Goal: Task Accomplishment & Management: Complete application form

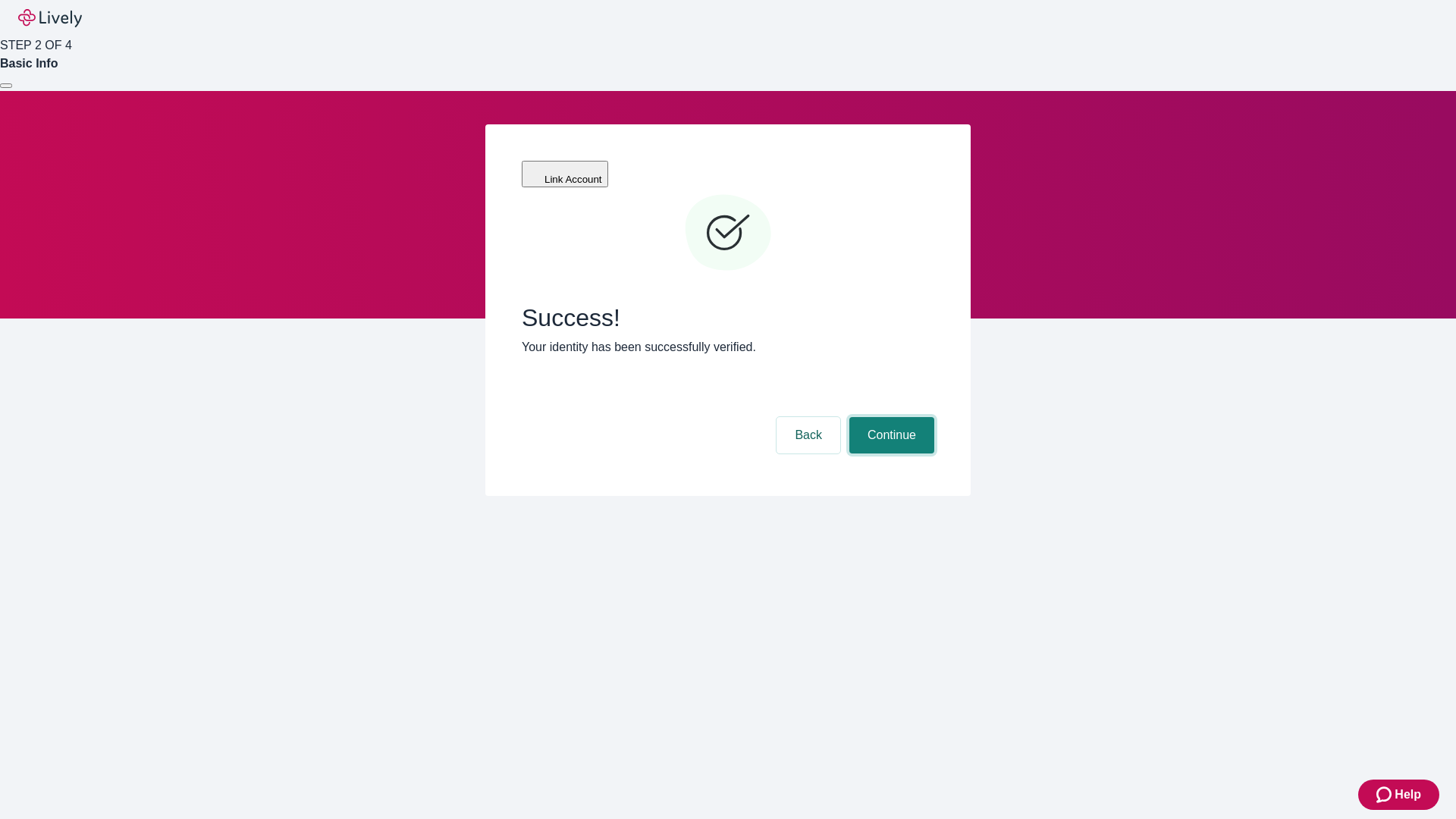
click at [889, 417] on button "Continue" at bounding box center [892, 434] width 85 height 36
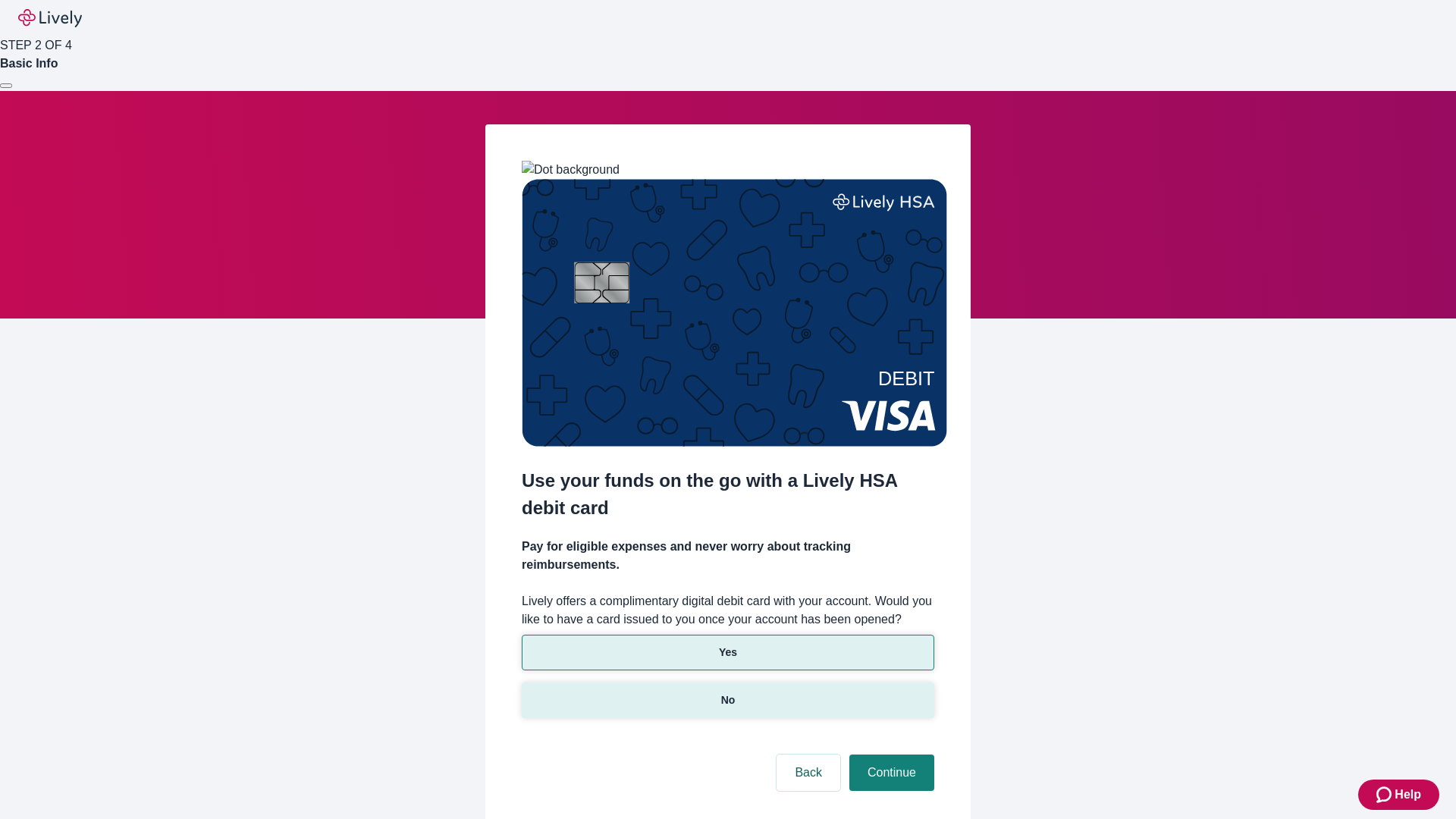
click at [727, 692] on p "No" at bounding box center [728, 700] width 14 height 16
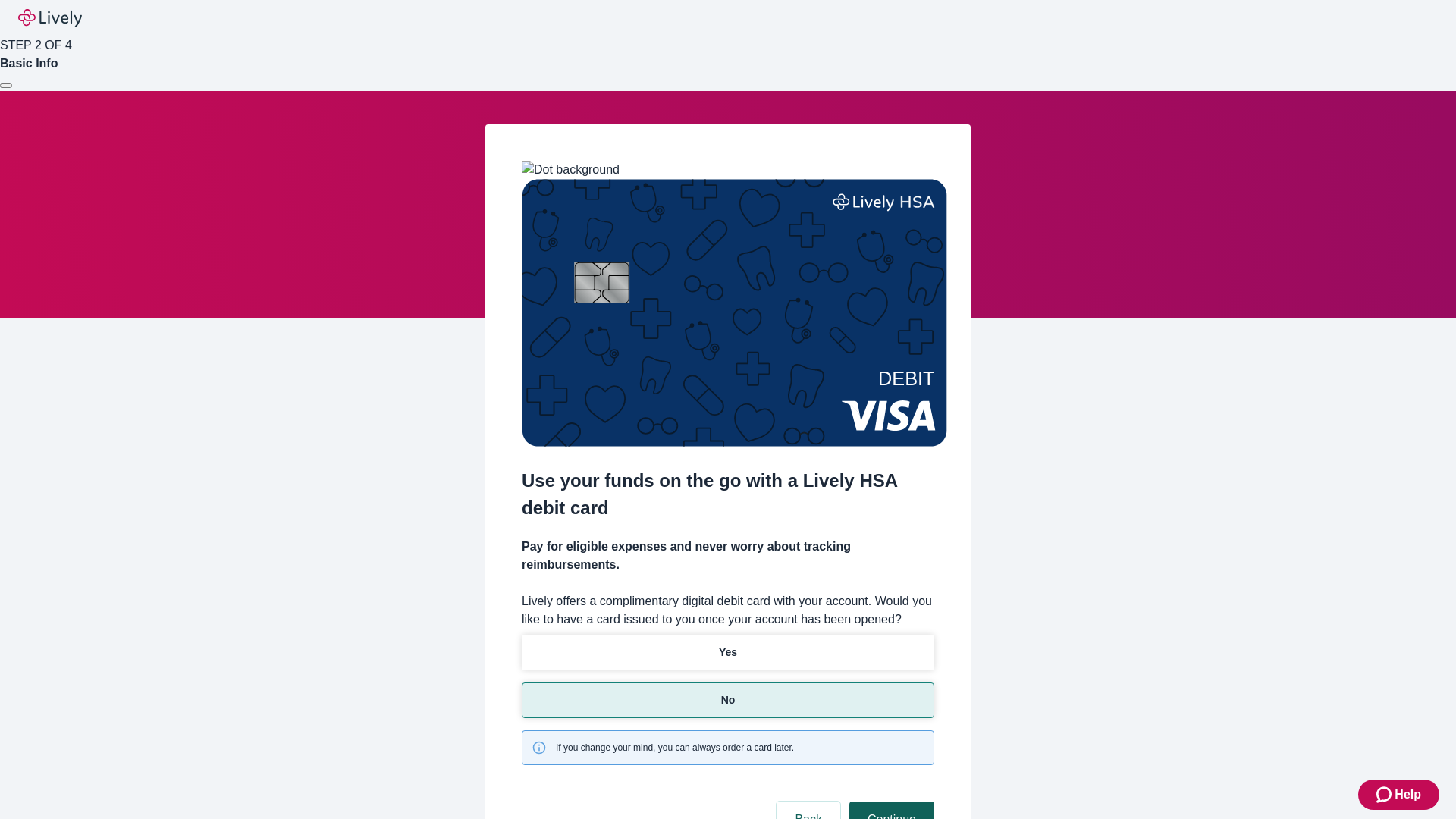
click at [889, 801] on button "Continue" at bounding box center [892, 819] width 85 height 36
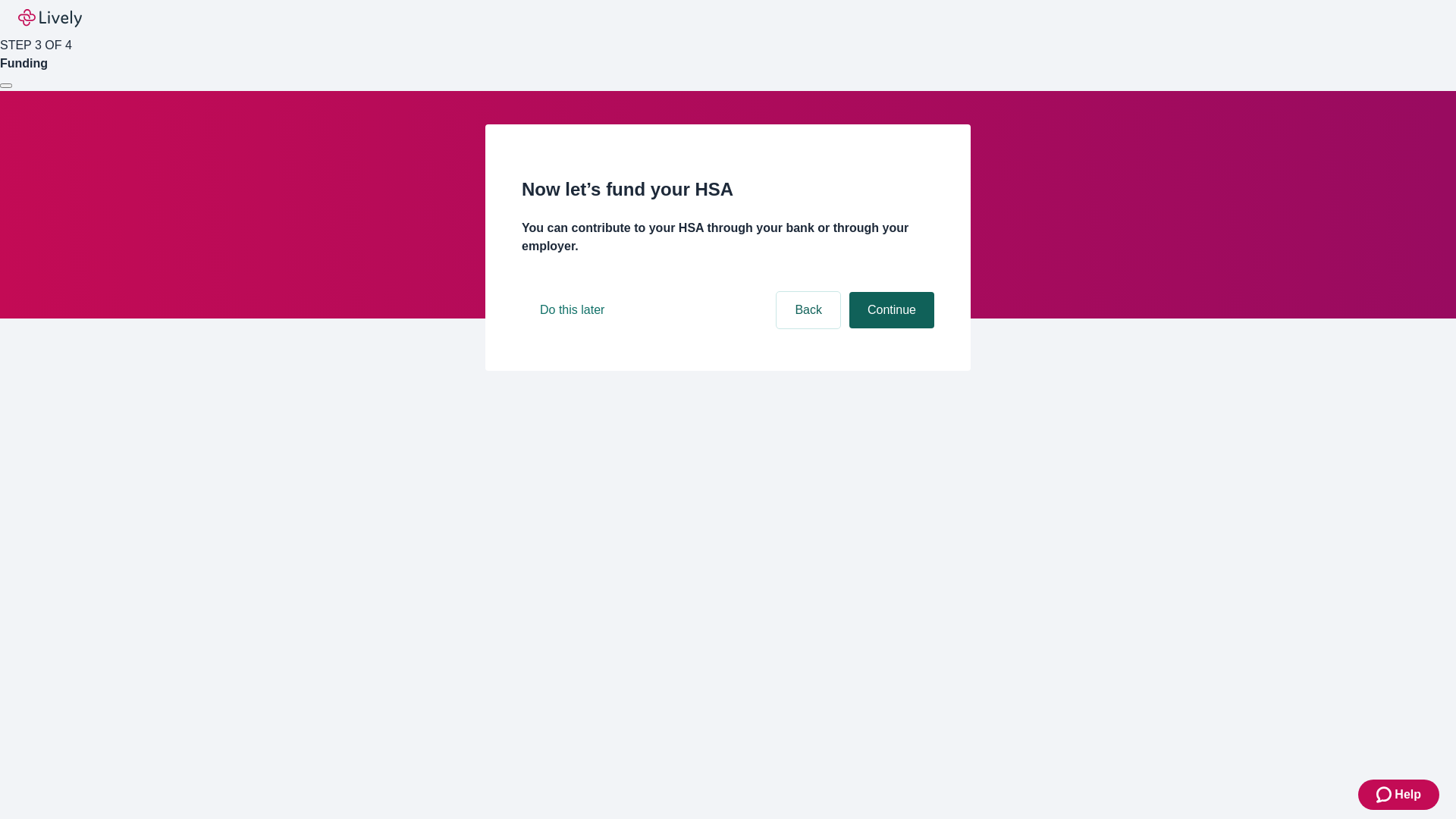
click at [889, 328] on button "Continue" at bounding box center [892, 309] width 85 height 36
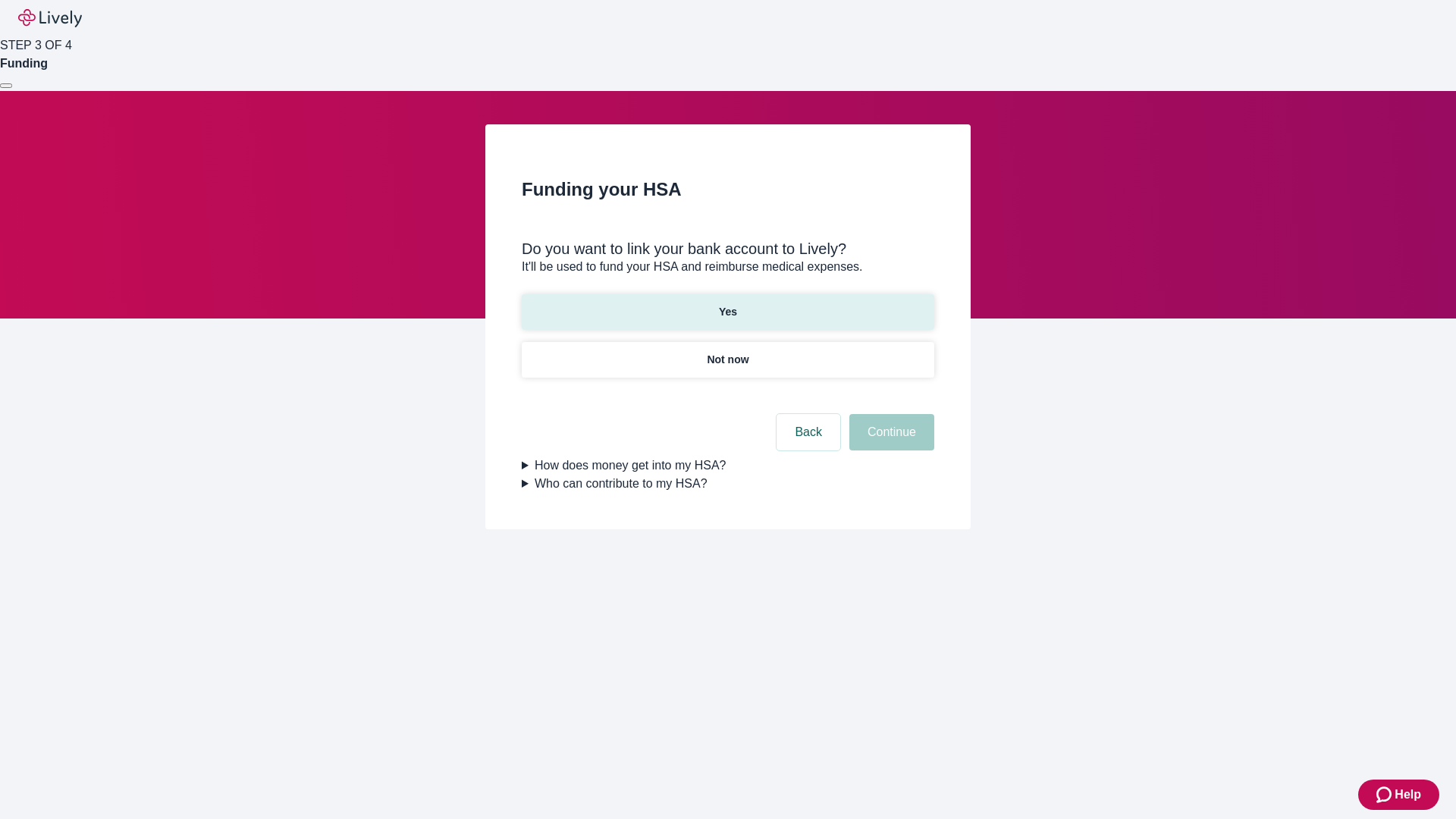
click at [727, 304] on p "Yes" at bounding box center [728, 312] width 19 height 16
click at [889, 414] on button "Continue" at bounding box center [892, 432] width 85 height 36
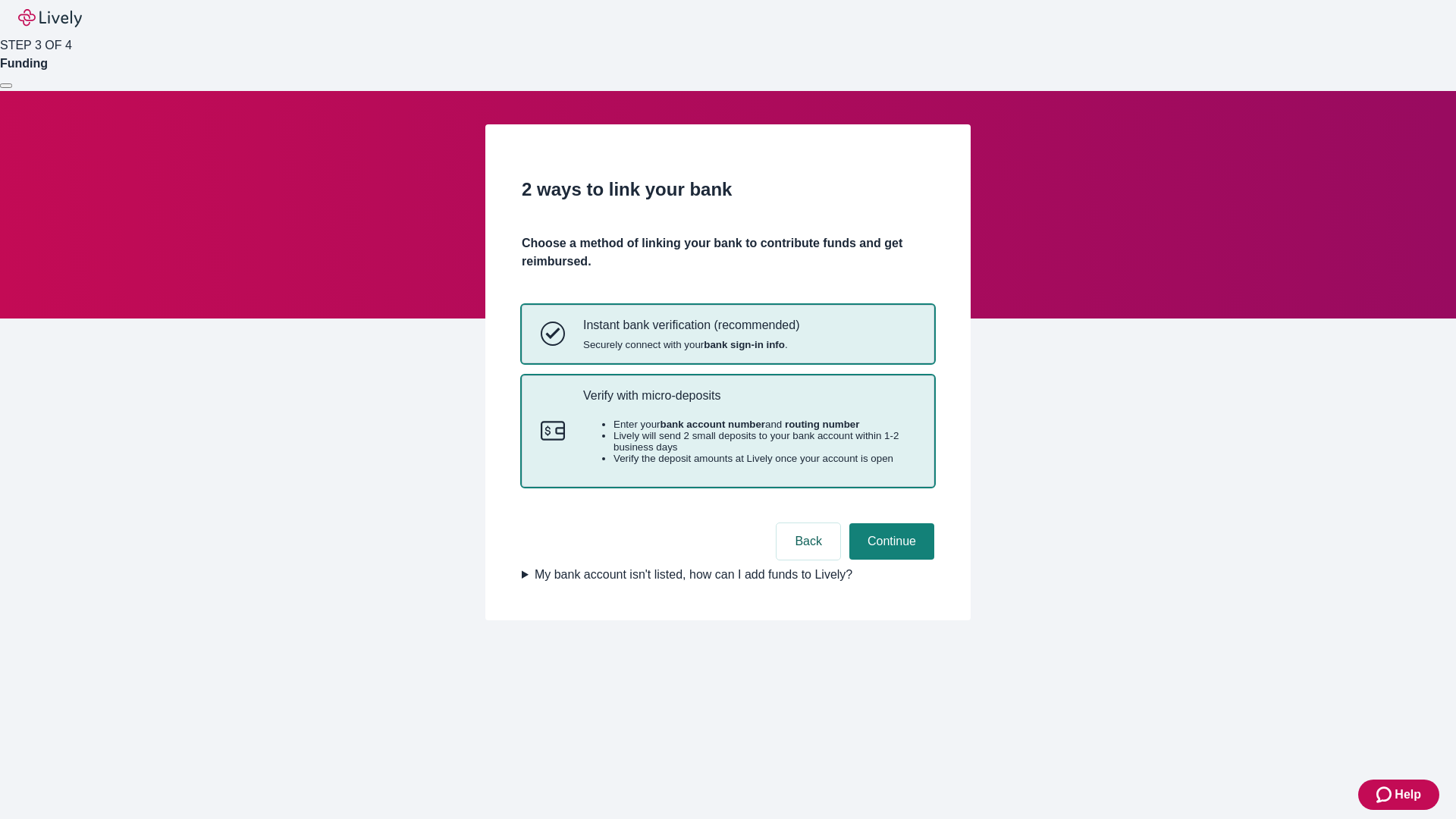
click at [748, 402] on p "Verify with micro-deposits" at bounding box center [749, 395] width 333 height 14
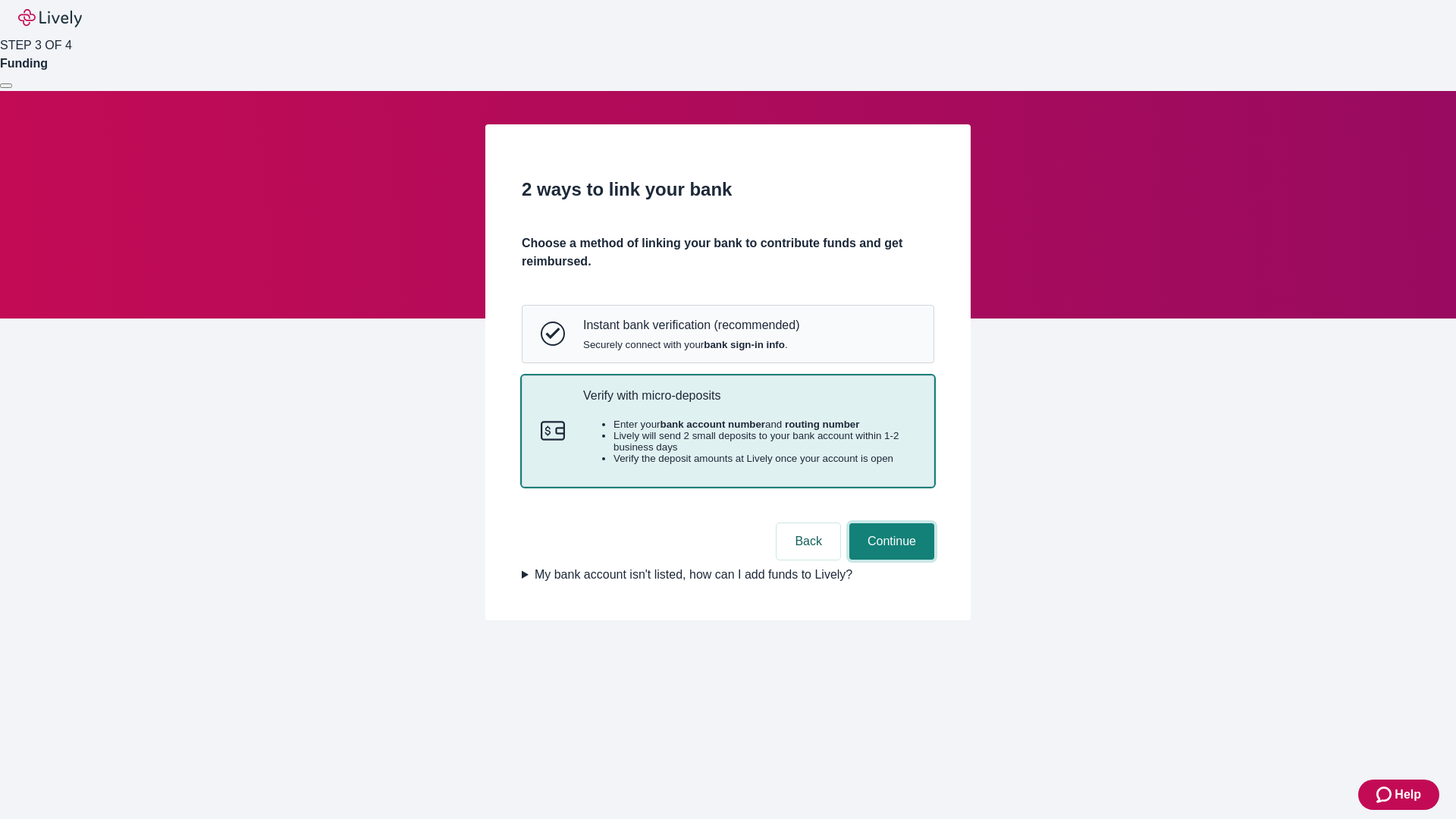
click at [889, 559] on button "Continue" at bounding box center [892, 541] width 85 height 36
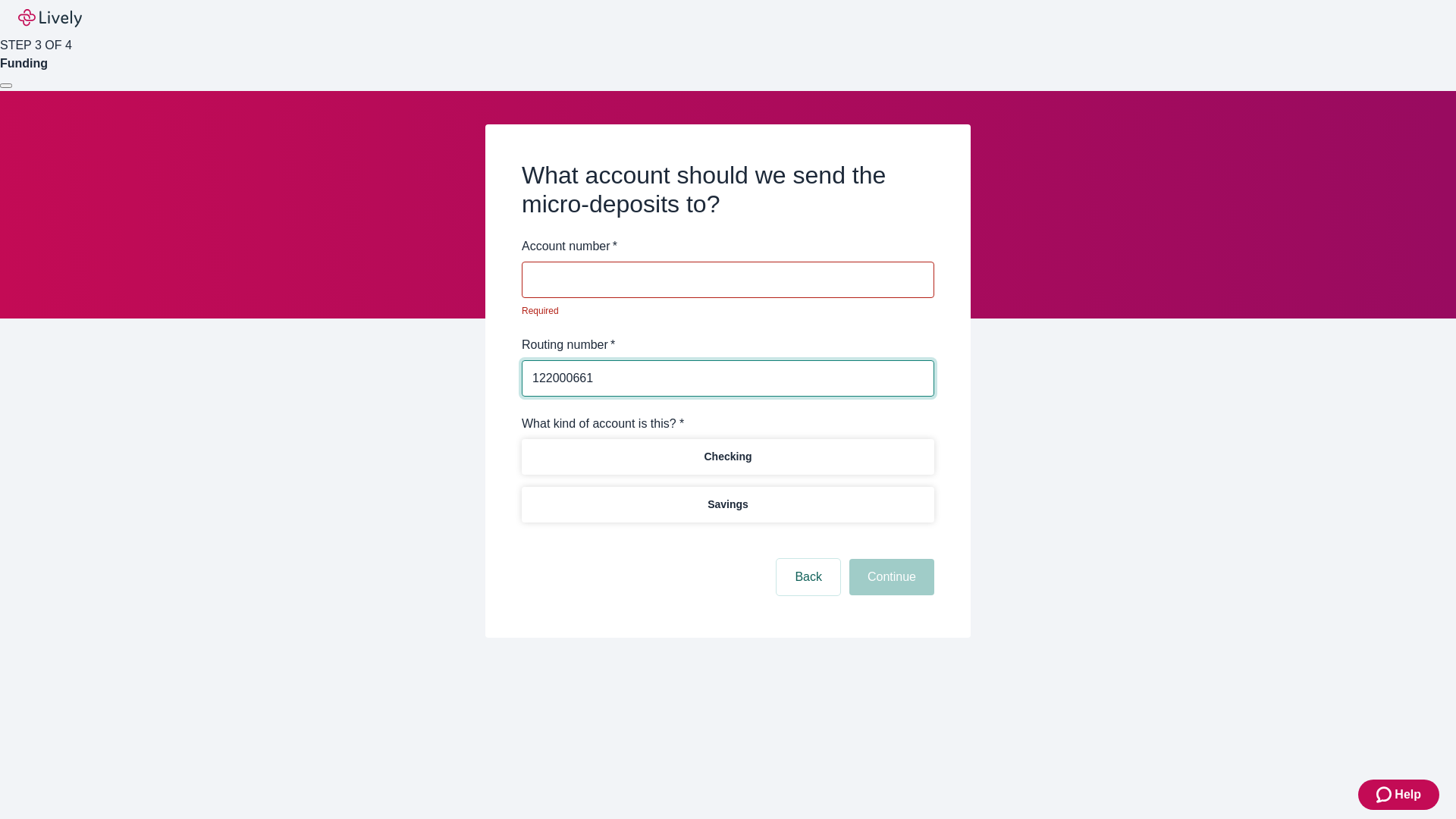
type input "122000661"
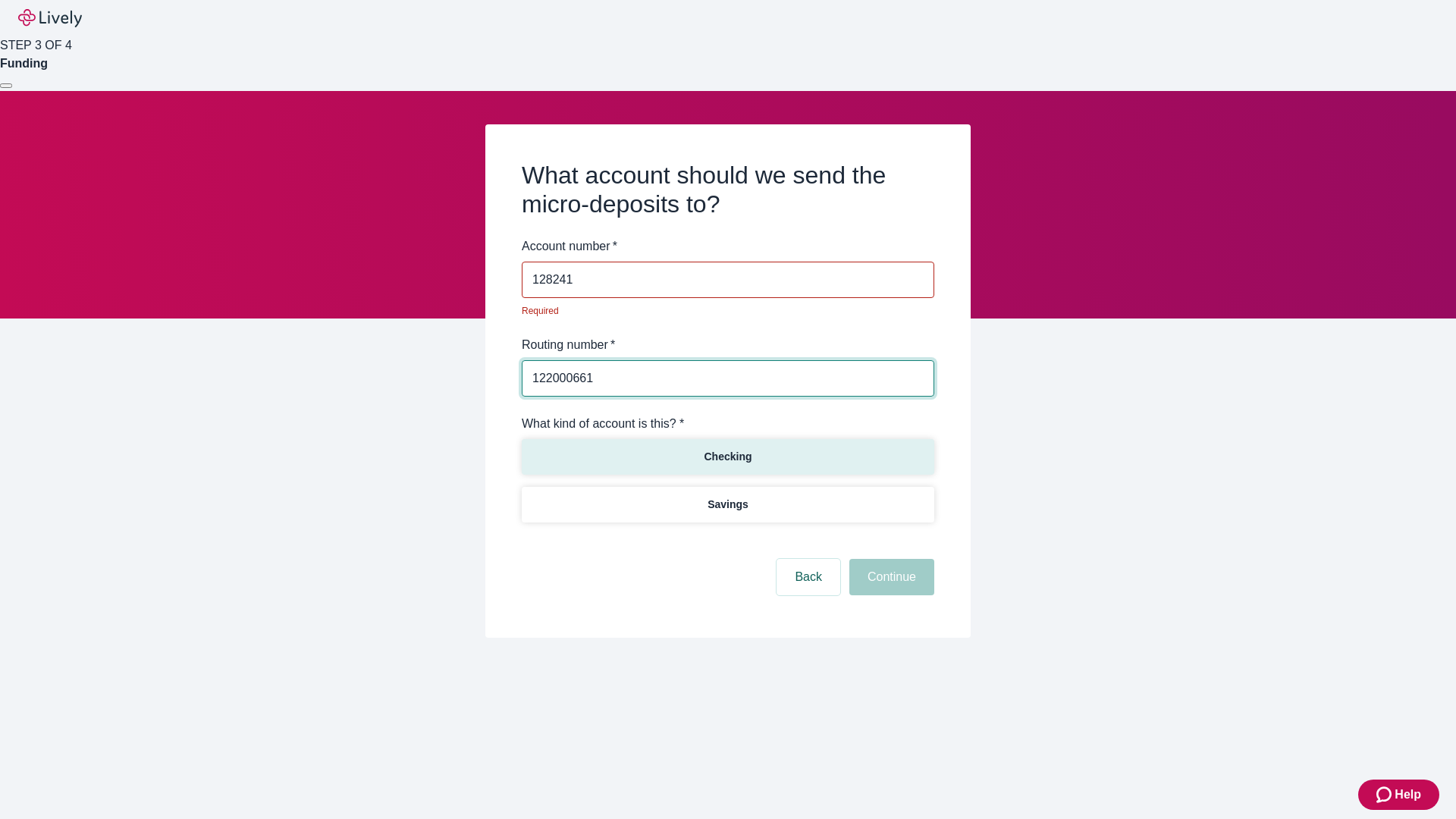
type input "128241"
click at [727, 448] on p "Checking" at bounding box center [728, 456] width 48 height 16
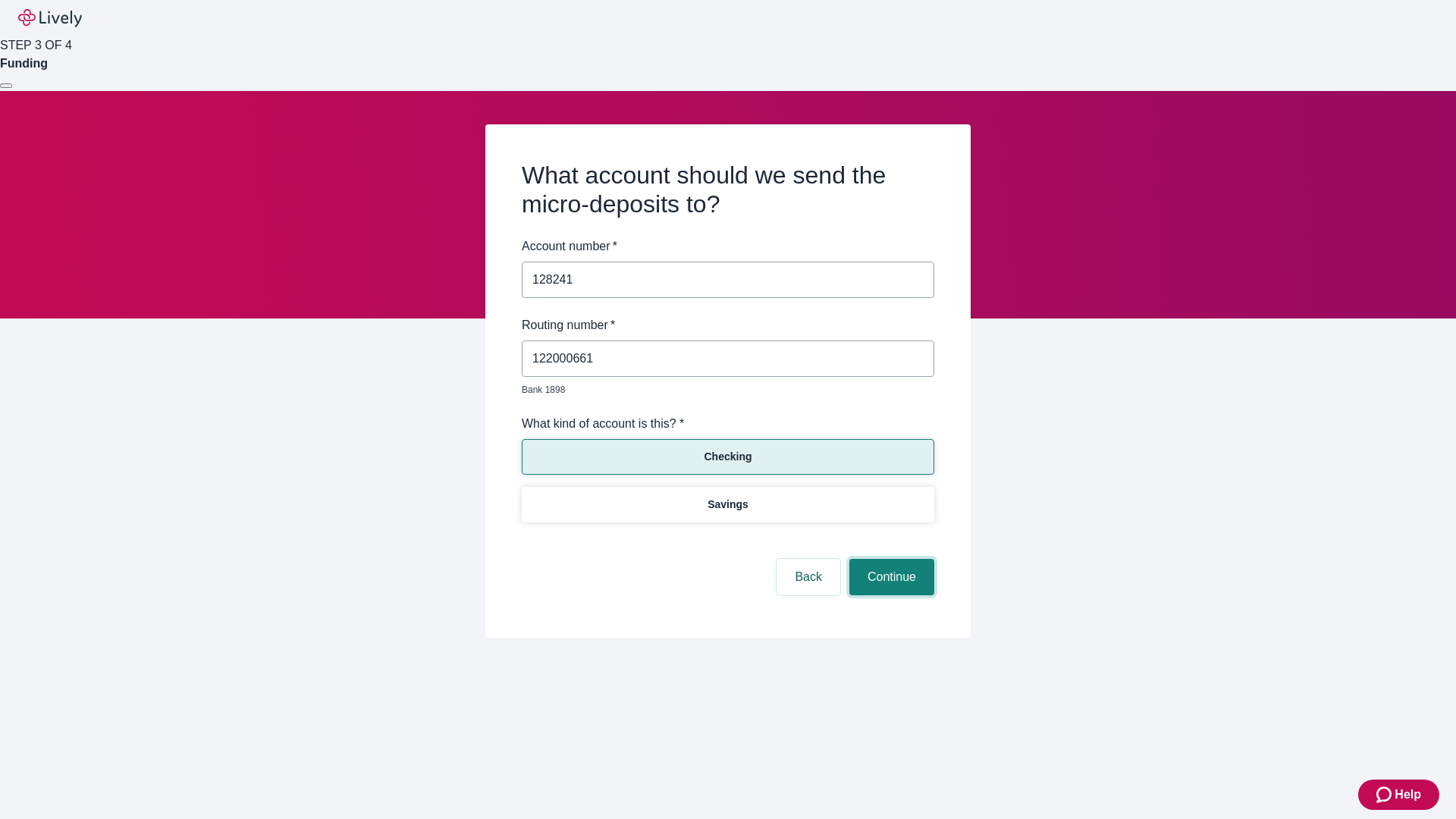
click at [889, 559] on button "Continue" at bounding box center [892, 576] width 85 height 36
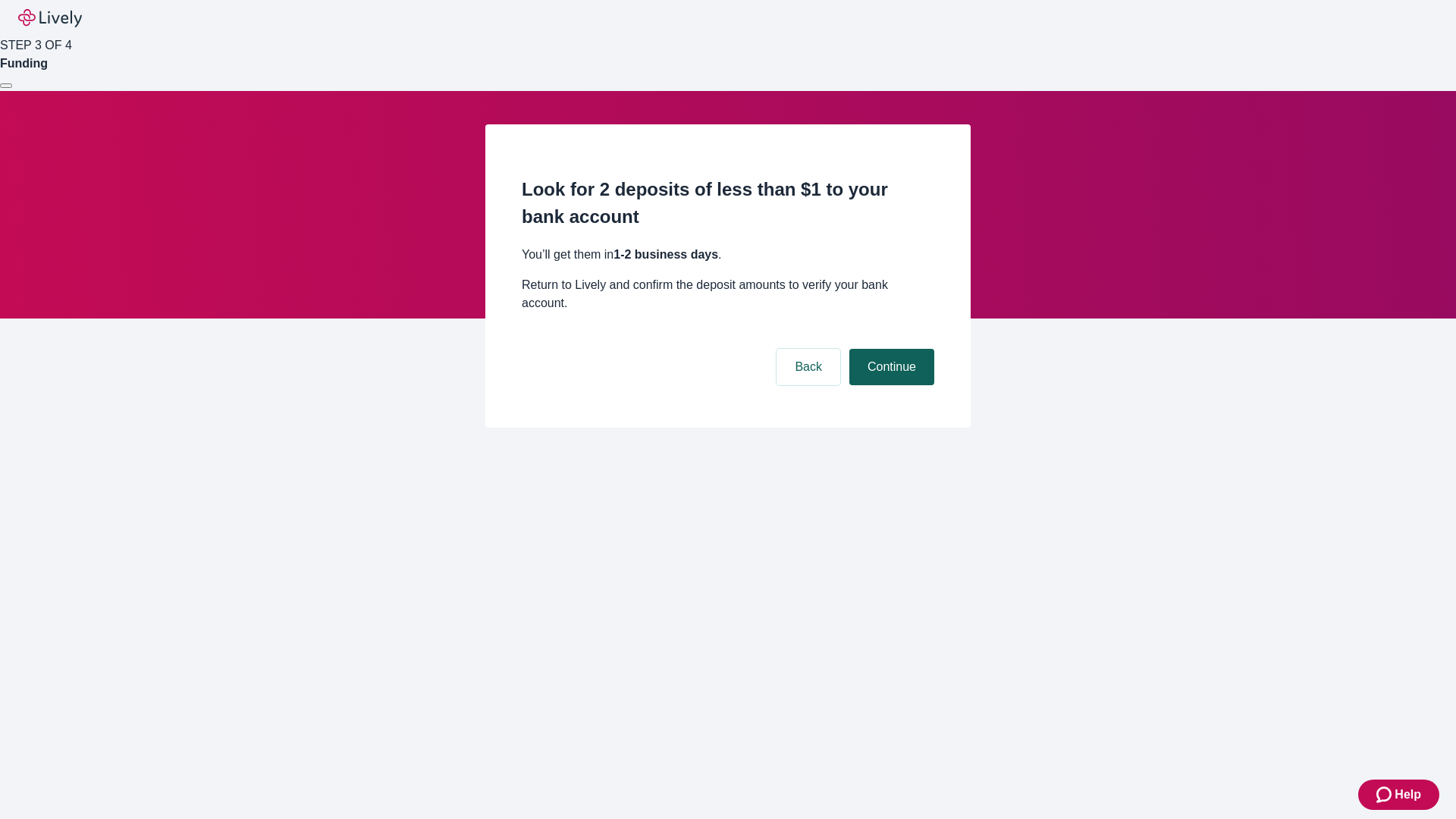
click at [889, 348] on button "Continue" at bounding box center [892, 366] width 85 height 36
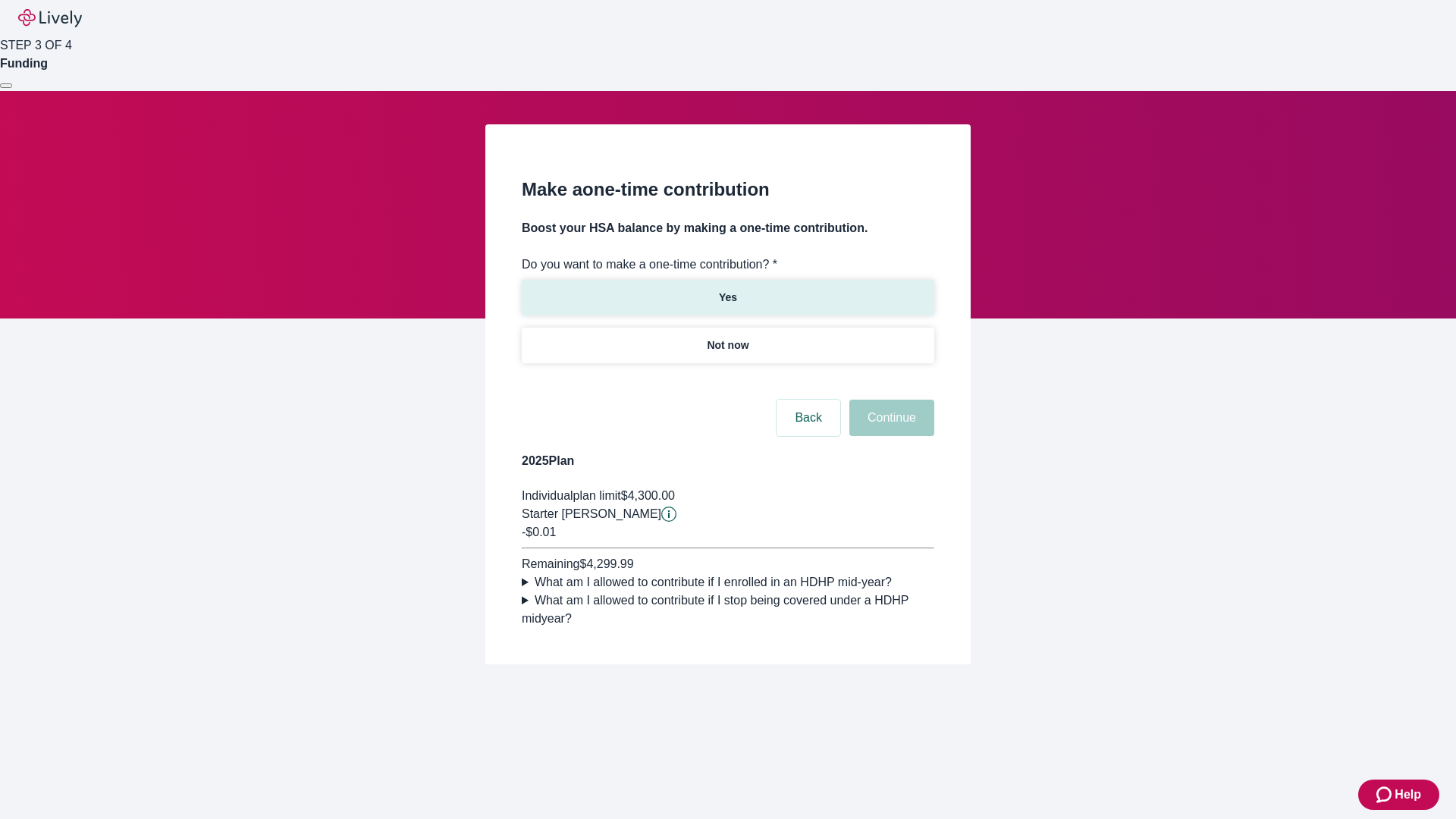
click at [727, 290] on p "Yes" at bounding box center [728, 298] width 19 height 16
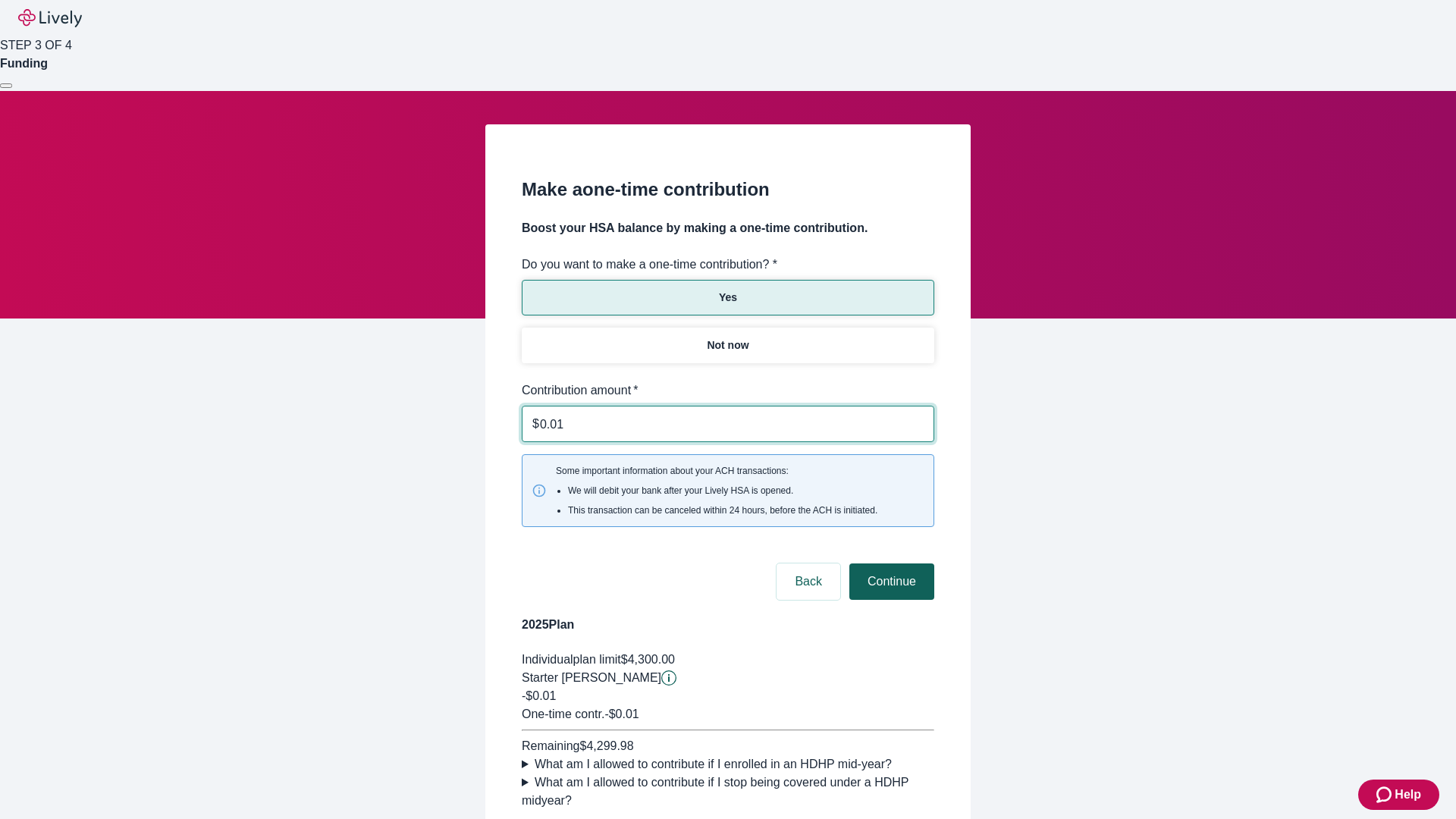
type input "0.01"
click at [889, 563] on button "Continue" at bounding box center [892, 581] width 85 height 36
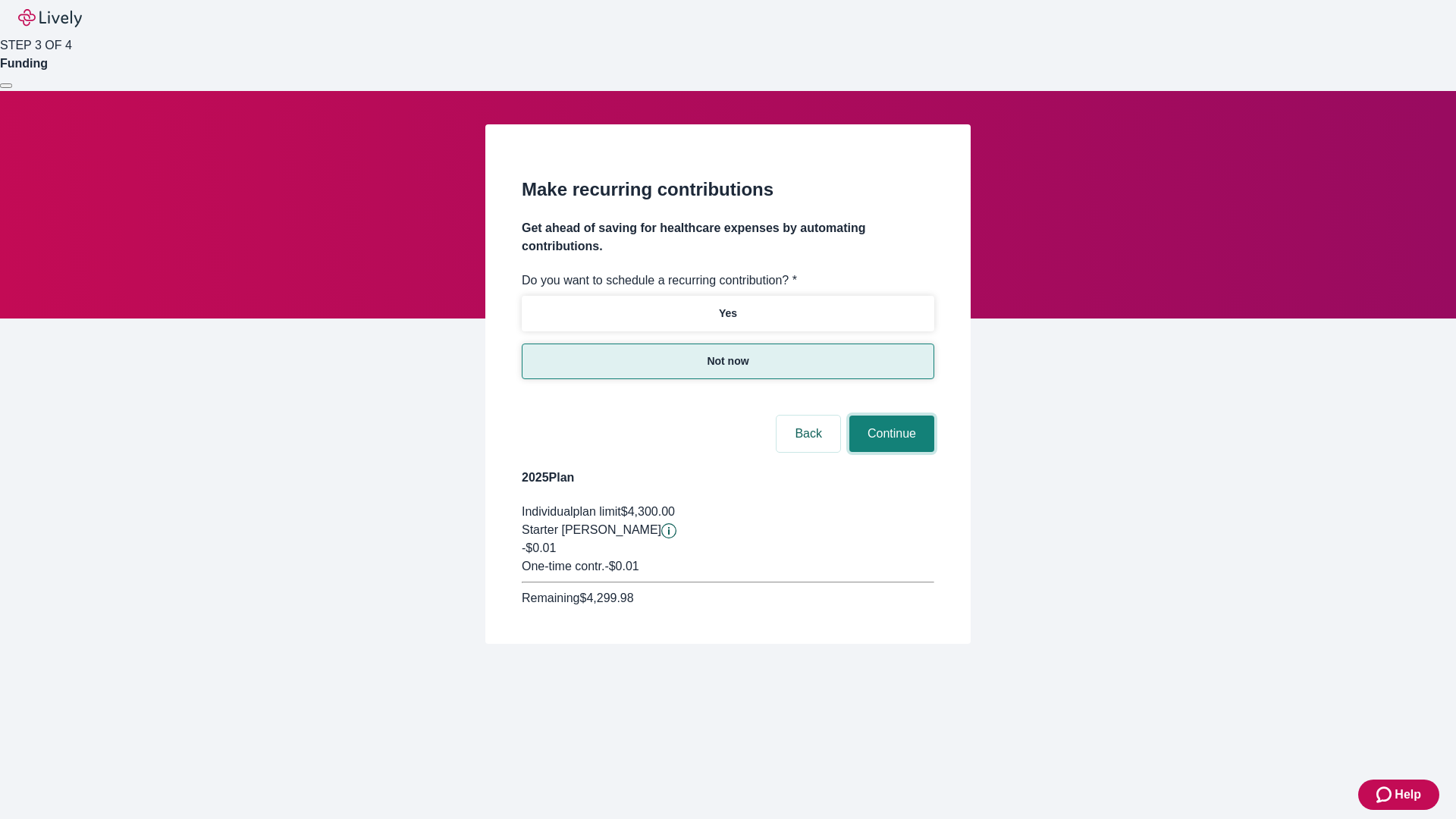
click at [889, 416] on button "Continue" at bounding box center [892, 433] width 85 height 36
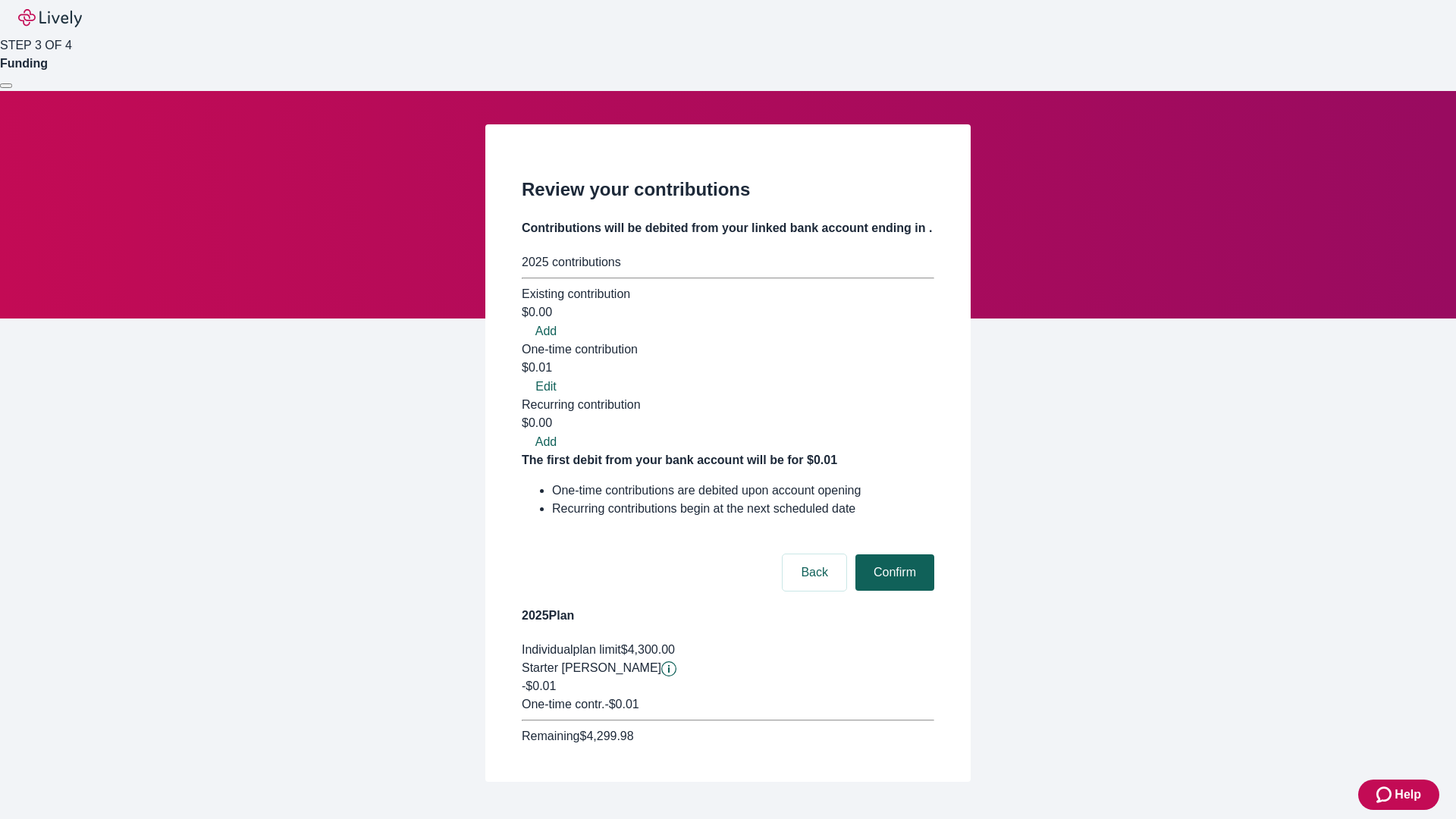
click at [893, 554] on button "Confirm" at bounding box center [895, 572] width 79 height 36
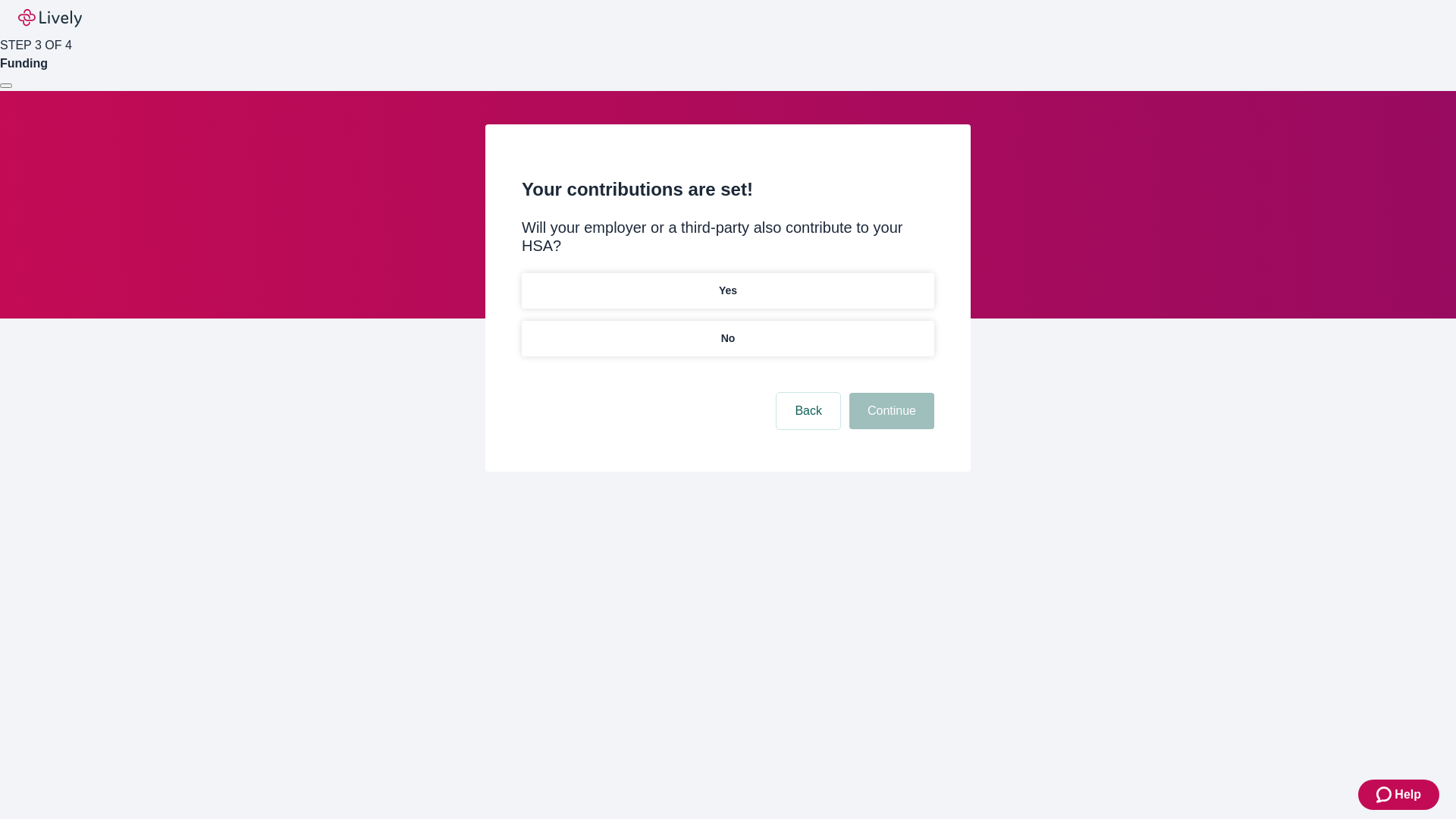
click at [727, 331] on p "No" at bounding box center [728, 339] width 14 height 16
click at [889, 393] on button "Continue" at bounding box center [892, 410] width 85 height 36
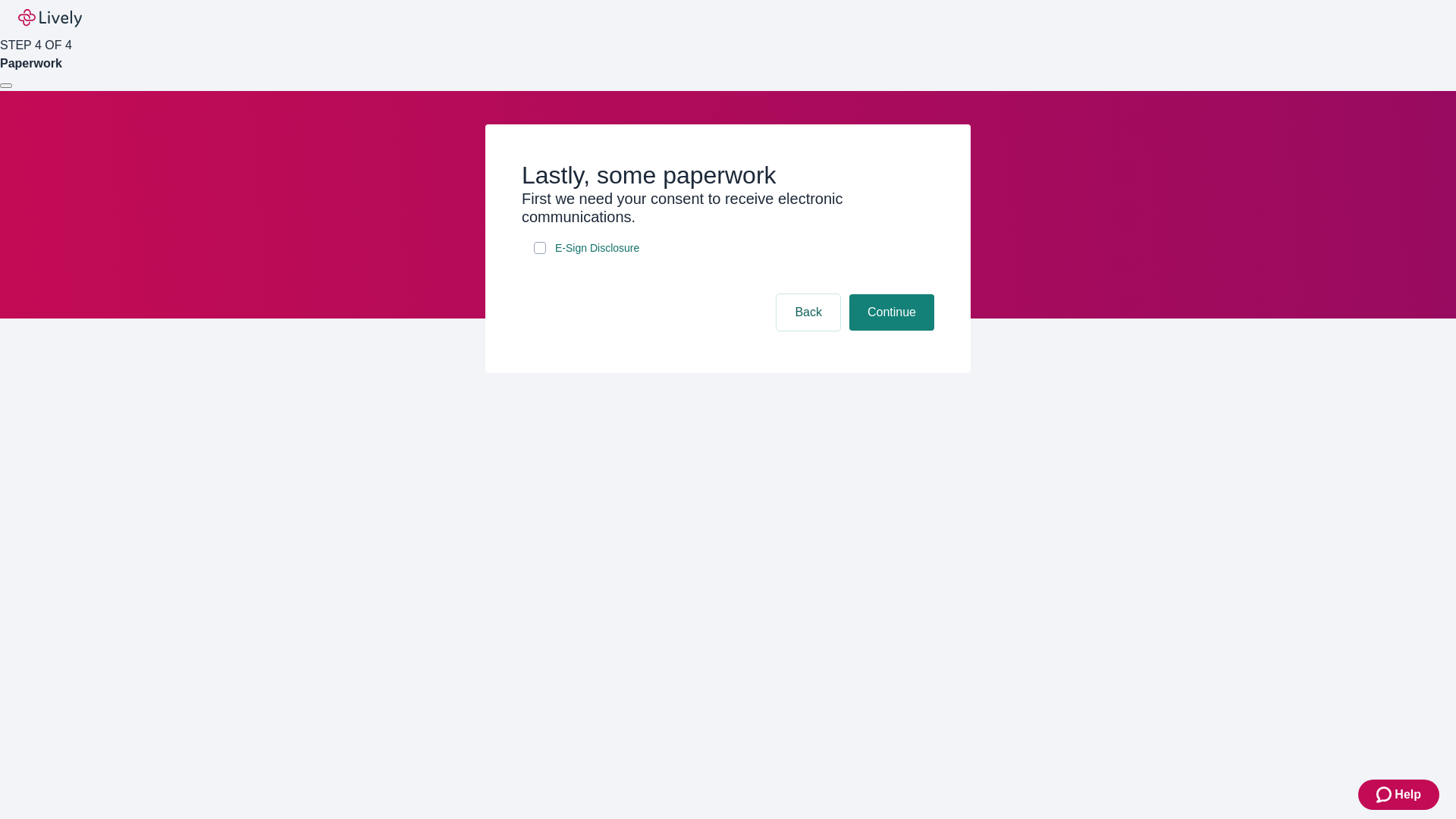
click at [540, 254] on input "E-Sign Disclosure" at bounding box center [540, 248] width 12 height 12
checkbox input "true"
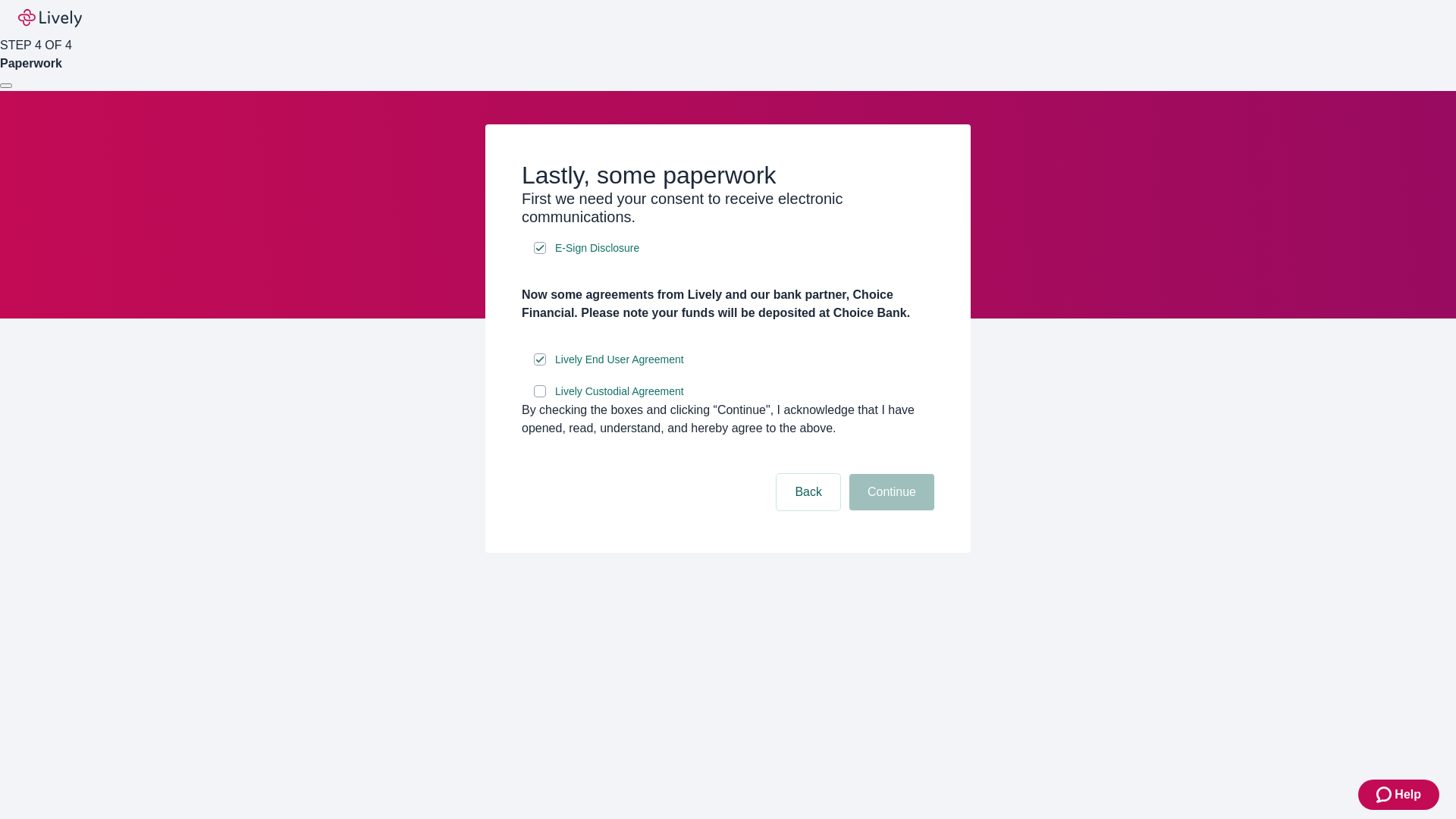
click at [540, 397] on input "Lively Custodial Agreement" at bounding box center [540, 391] width 12 height 12
checkbox input "true"
click at [889, 511] on button "Continue" at bounding box center [892, 492] width 85 height 36
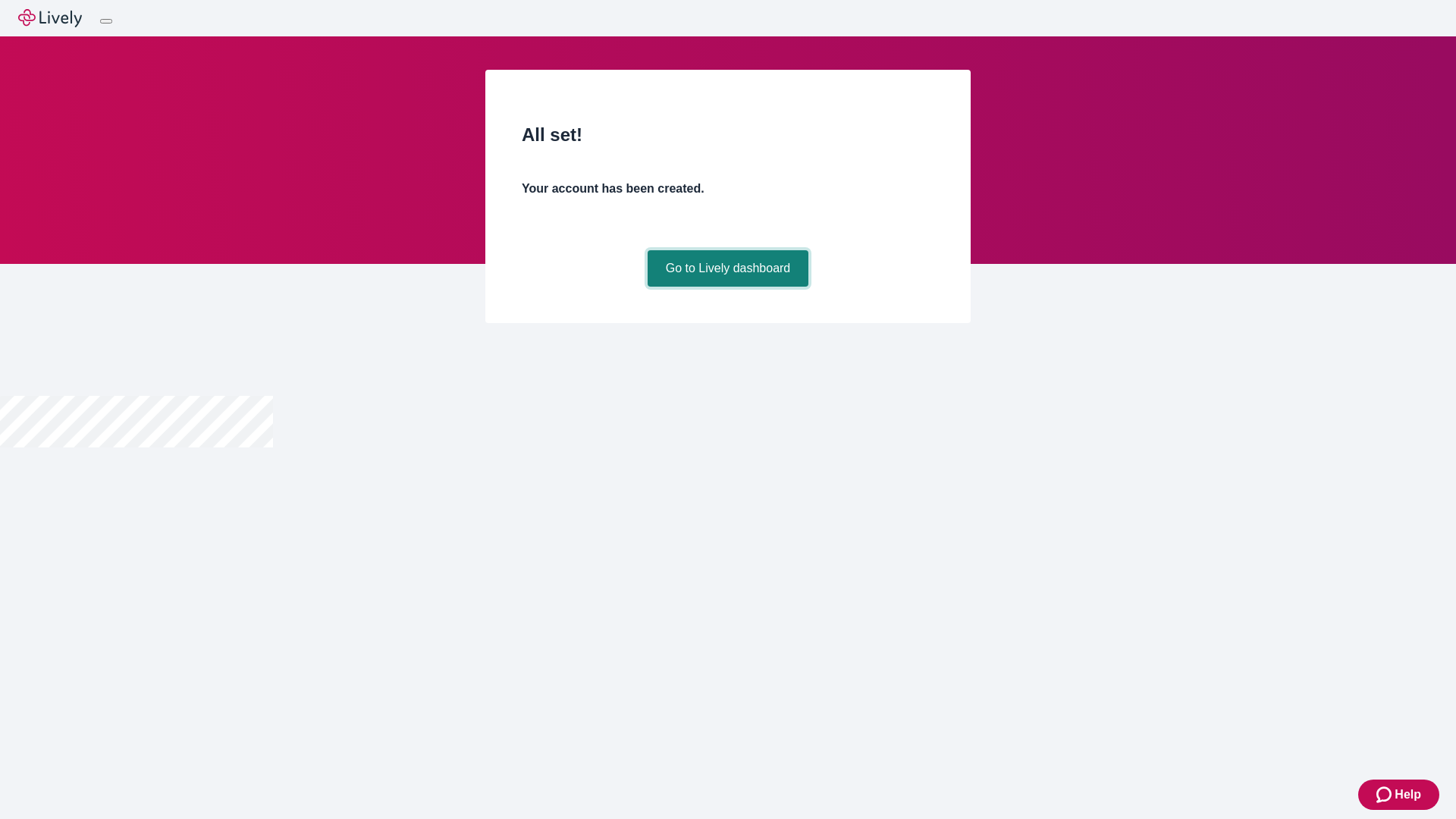
click at [727, 286] on link "Go to Lively dashboard" at bounding box center [728, 268] width 161 height 36
